Goal: Information Seeking & Learning: Learn about a topic

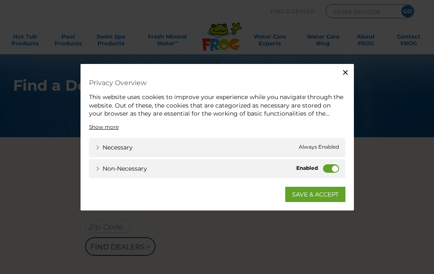
click at [336, 167] on label "Non-necessary" at bounding box center [331, 168] width 16 height 8
click at [0, 0] on input "Non-necessary" at bounding box center [0, 0] width 0 height 0
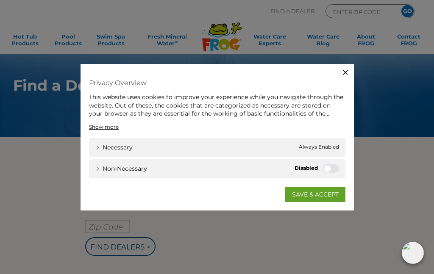
click at [106, 126] on link "Show more" at bounding box center [104, 127] width 30 height 8
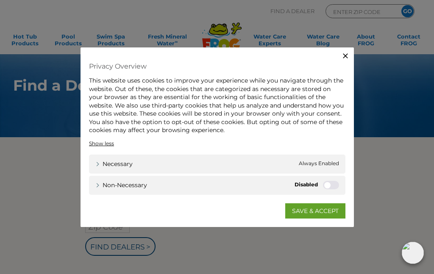
click at [324, 211] on link "SAVE & ACCEPT" at bounding box center [315, 210] width 60 height 15
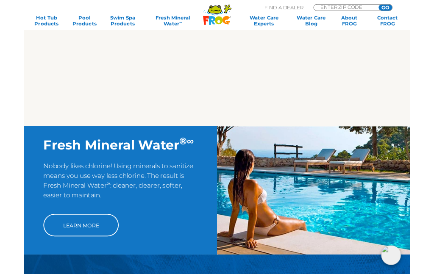
scroll to position [447, 0]
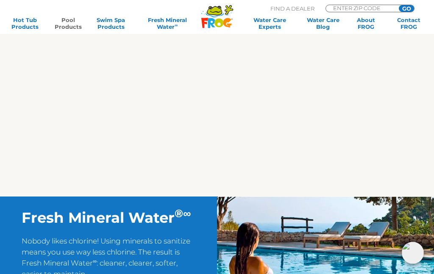
click at [73, 20] on link "Pool Products" at bounding box center [67, 24] width 33 height 14
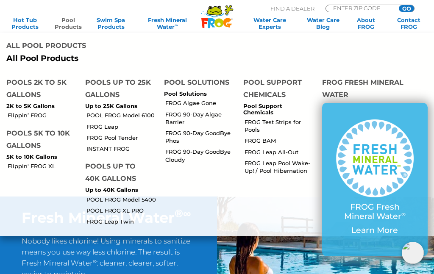
click at [138, 111] on link "POOL FROG Model 6100" at bounding box center [121, 115] width 71 height 8
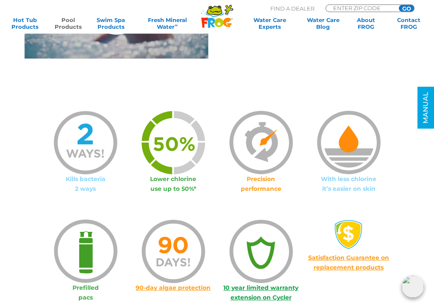
scroll to position [465, 0]
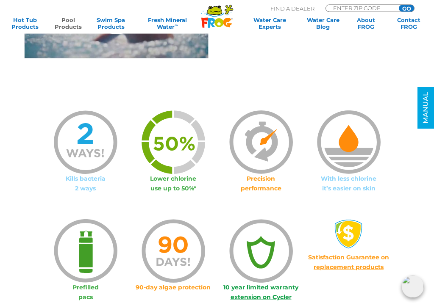
click at [88, 182] on p "Kills bacteria 2 ways" at bounding box center [86, 184] width 88 height 19
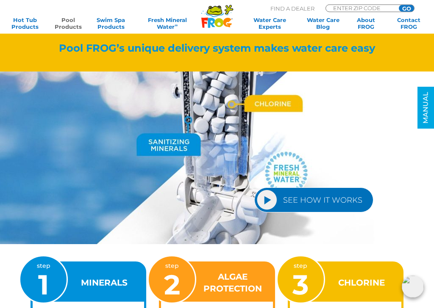
scroll to position [825, 0]
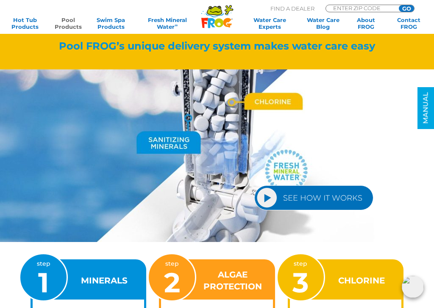
click at [270, 196] on link "SEE HOW IT WORKS" at bounding box center [313, 198] width 119 height 25
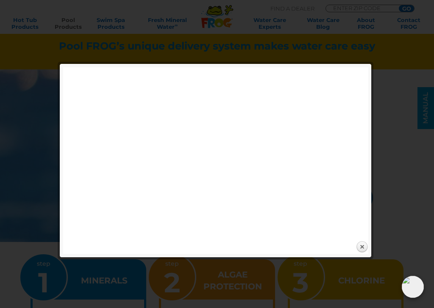
click at [363, 247] on link "Close" at bounding box center [362, 247] width 13 height 13
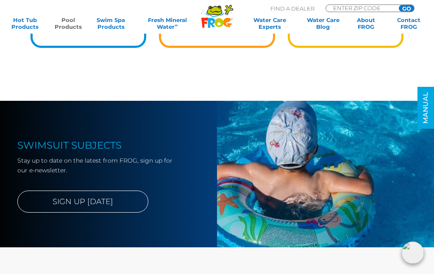
scroll to position [1252, 0]
